Goal: Task Accomplishment & Management: Manage account settings

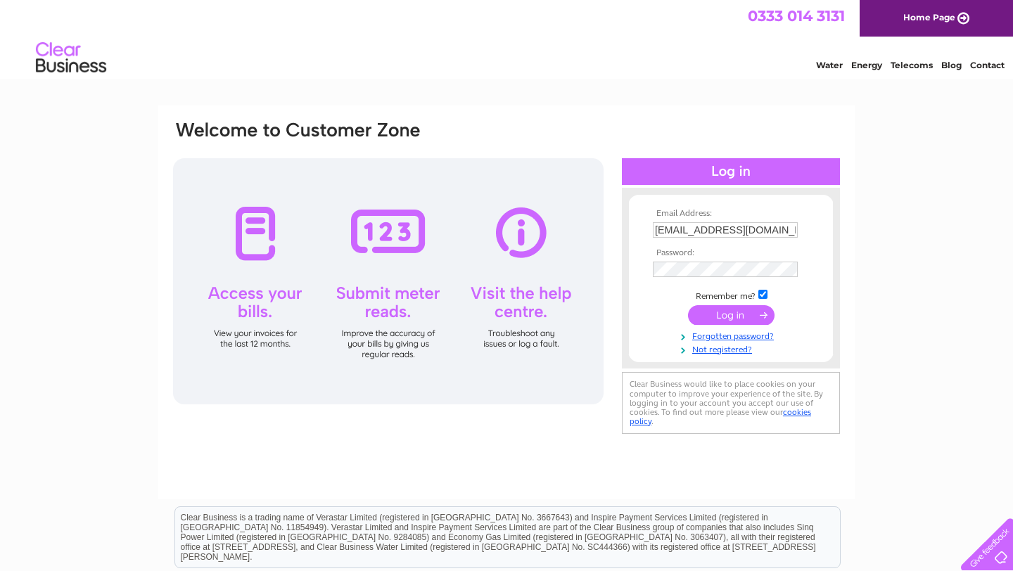
click at [715, 313] on input "submit" at bounding box center [731, 315] width 87 height 20
click at [763, 314] on input "submit" at bounding box center [731, 315] width 87 height 20
click at [732, 323] on input "submit" at bounding box center [731, 317] width 87 height 20
click at [764, 316] on input "submit" at bounding box center [731, 315] width 87 height 20
click at [788, 229] on input "info@lincolnseastbourne.com" at bounding box center [725, 229] width 145 height 15
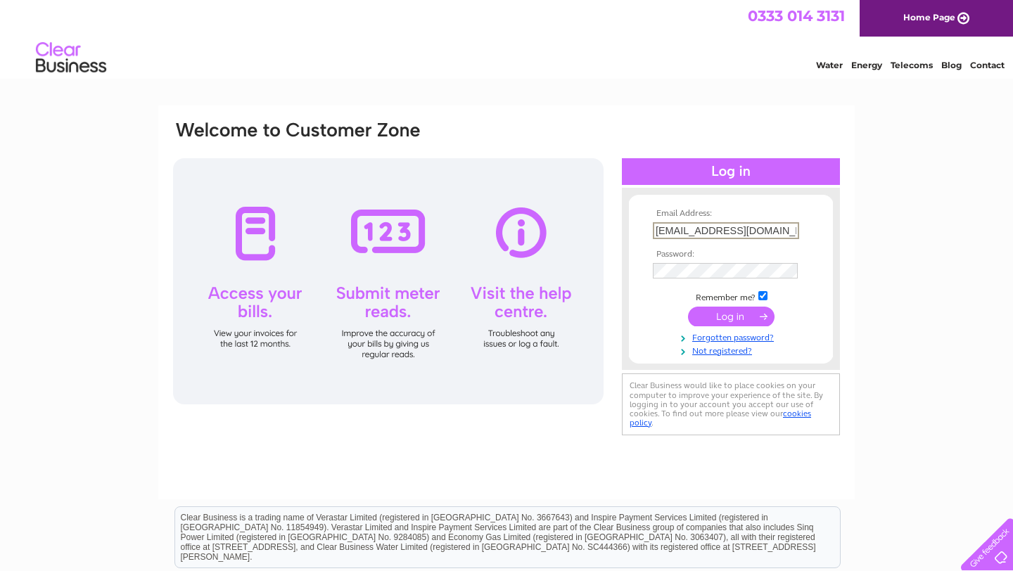
click at [788, 229] on input "info@lincolnseastbourne.com" at bounding box center [726, 230] width 146 height 17
type input "info@lincolnseastbourne.com"
click at [701, 323] on input "submit" at bounding box center [731, 317] width 87 height 20
click at [731, 316] on input "submit" at bounding box center [731, 315] width 87 height 20
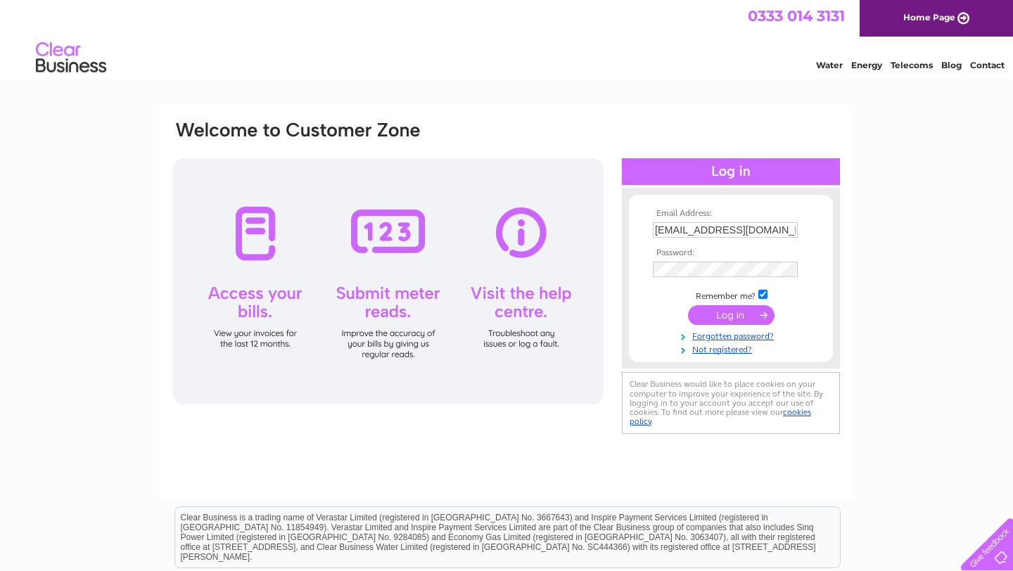
click at [560, 82] on html "0333 014 3131 Home Page Water Energy Telecoms Blog Contact" at bounding box center [506, 41] width 1013 height 82
click at [574, 110] on div "Email Address: info@lincolnseastbourne.com Password:" at bounding box center [506, 302] width 696 height 394
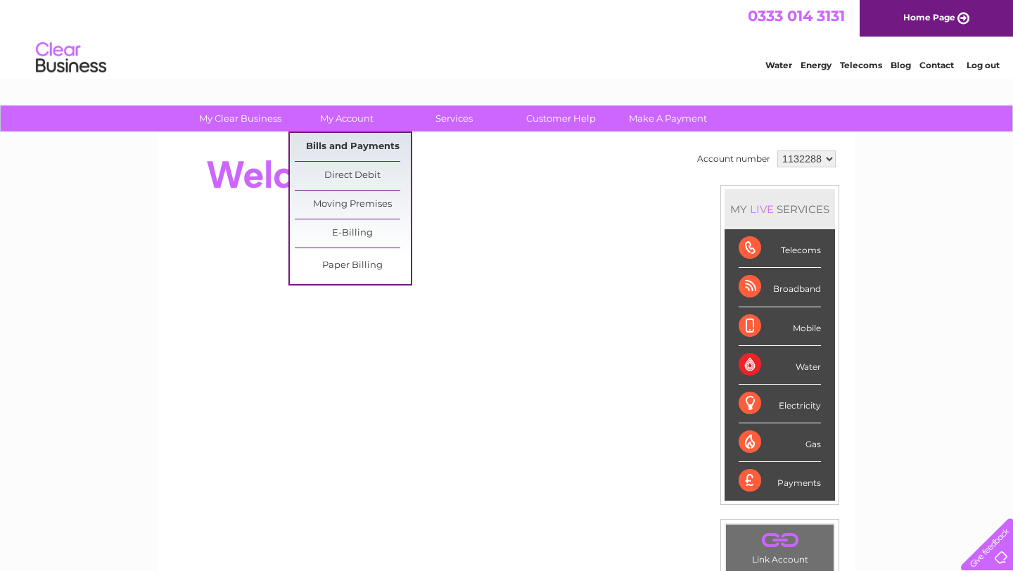
click at [343, 146] on link "Bills and Payments" at bounding box center [353, 147] width 116 height 28
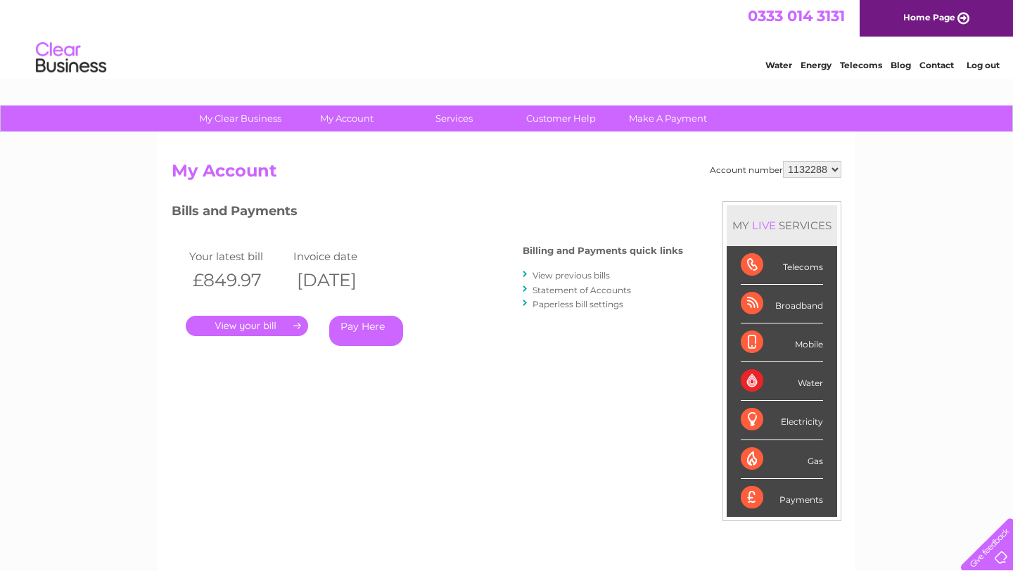
click at [255, 319] on link "." at bounding box center [247, 326] width 122 height 20
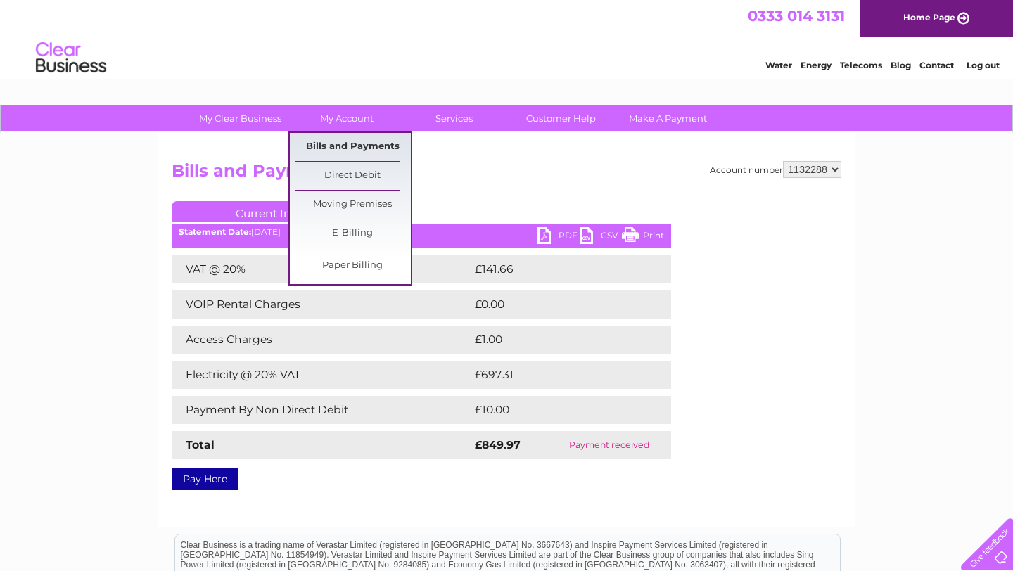
click at [342, 142] on link "Bills and Payments" at bounding box center [353, 147] width 116 height 28
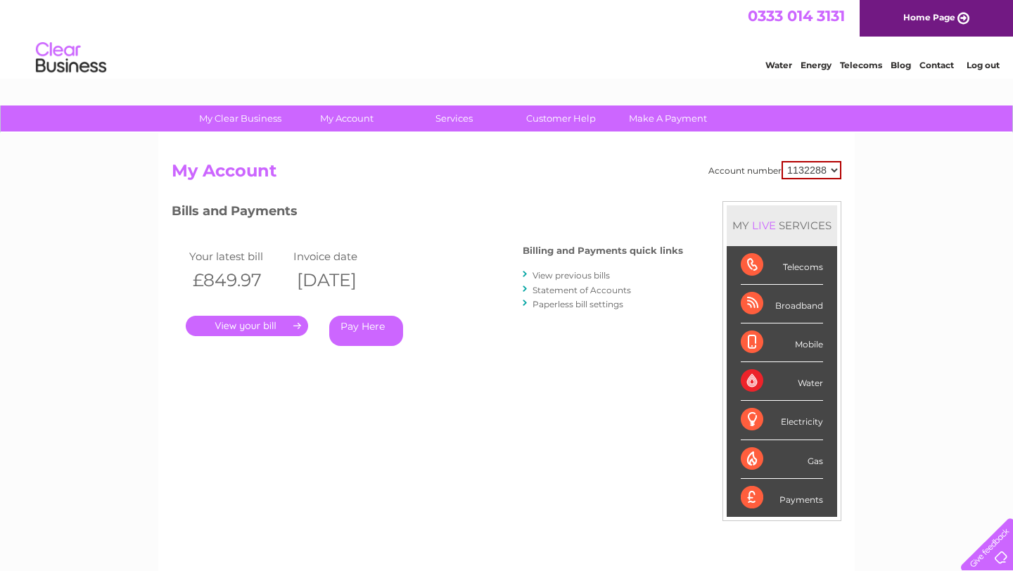
click at [563, 273] on link "View previous bills" at bounding box center [570, 275] width 77 height 11
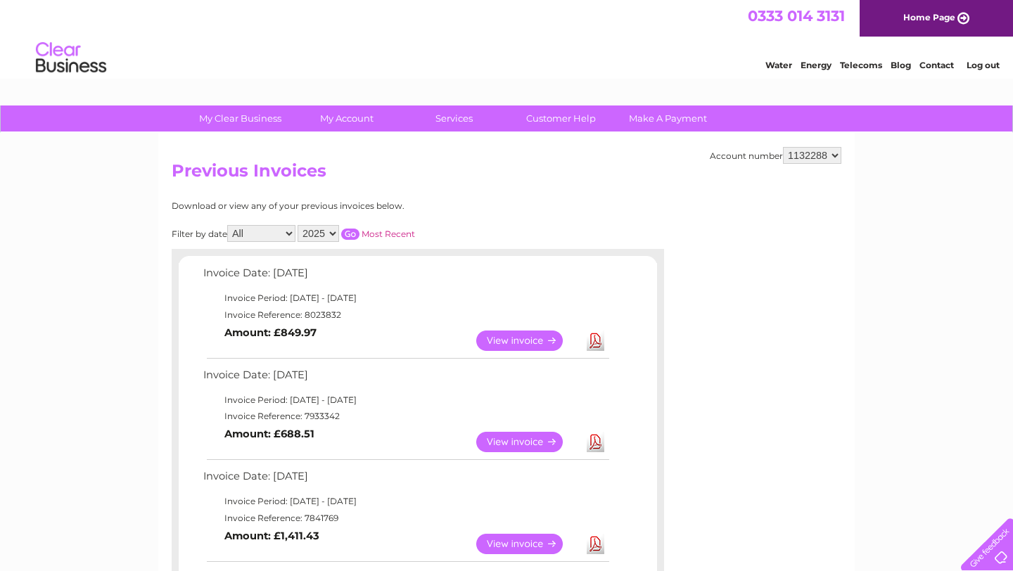
click at [523, 442] on link "View" at bounding box center [527, 442] width 103 height 20
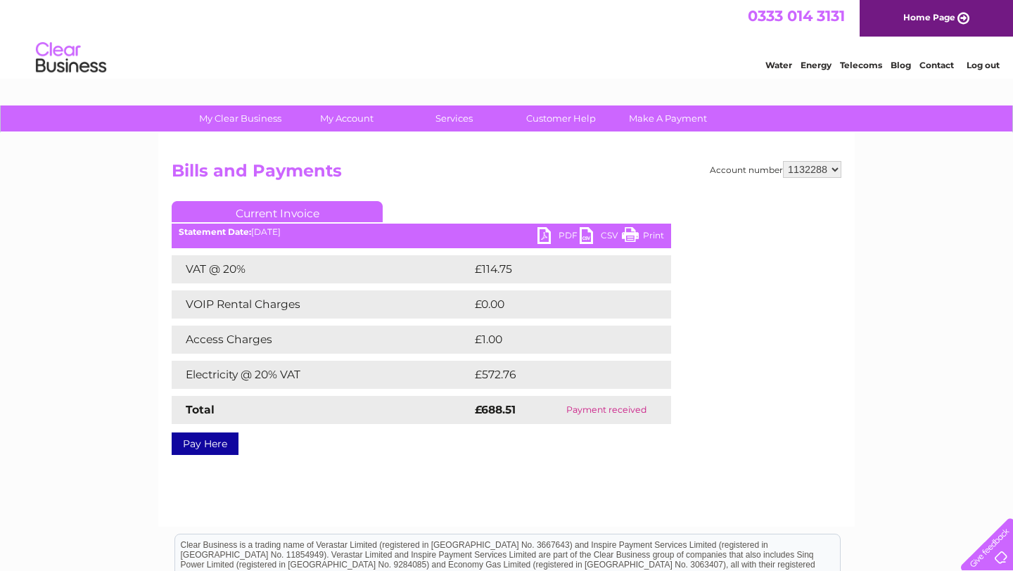
click at [636, 235] on link "Print" at bounding box center [643, 237] width 42 height 20
